Goal: Information Seeking & Learning: Learn about a topic

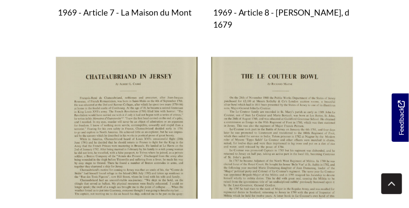
scroll to position [1101, 0]
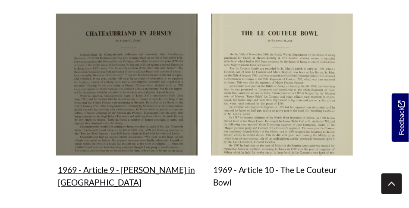
click at [91, 88] on img "Subcollection" at bounding box center [127, 84] width 142 height 142
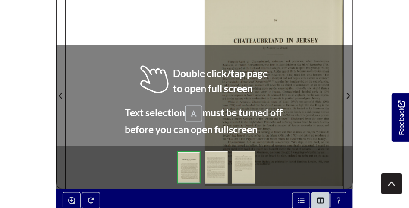
scroll to position [216, 0]
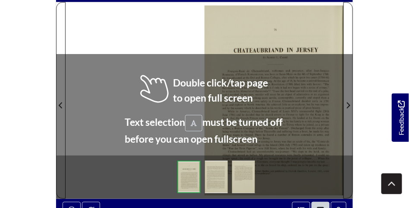
click at [288, 24] on div at bounding box center [274, 100] width 139 height 196
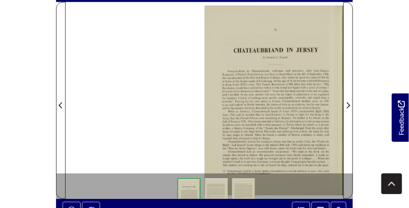
click at [182, 86] on div at bounding box center [205, 100] width 278 height 196
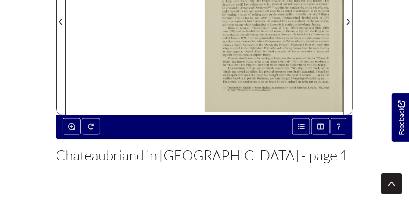
scroll to position [224, 0]
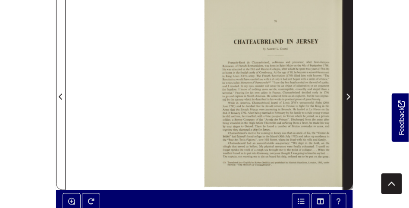
click at [347, 93] on icon "Next Page" at bounding box center [348, 96] width 4 height 7
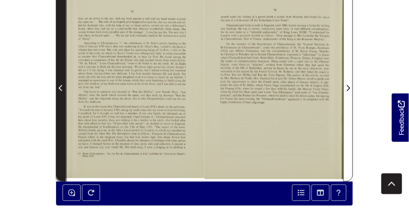
click at [61, 87] on icon "Previous Page" at bounding box center [60, 88] width 3 height 6
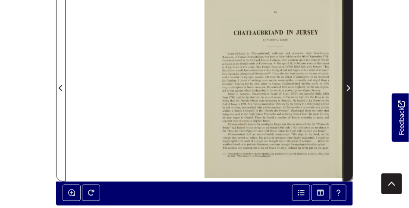
click at [348, 92] on span "Next Page" at bounding box center [348, 88] width 9 height 10
